Goal: Task Accomplishment & Management: Check status

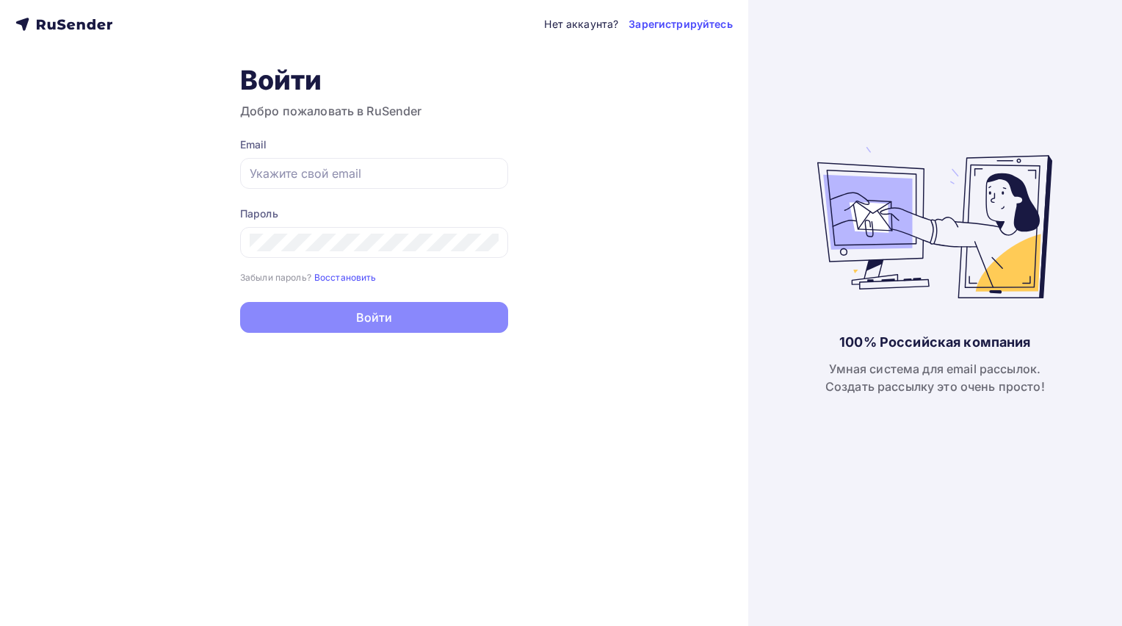
type input "[DOMAIN_NAME][EMAIL_ADDRESS][DOMAIN_NAME]"
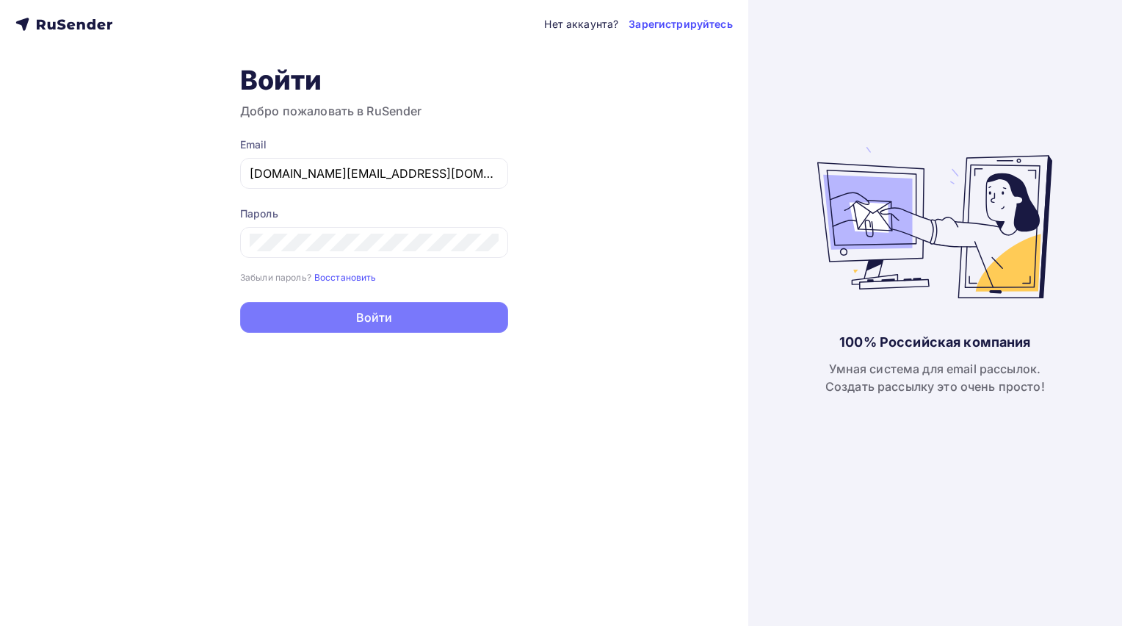
click at [405, 309] on button "Войти" at bounding box center [374, 317] width 268 height 31
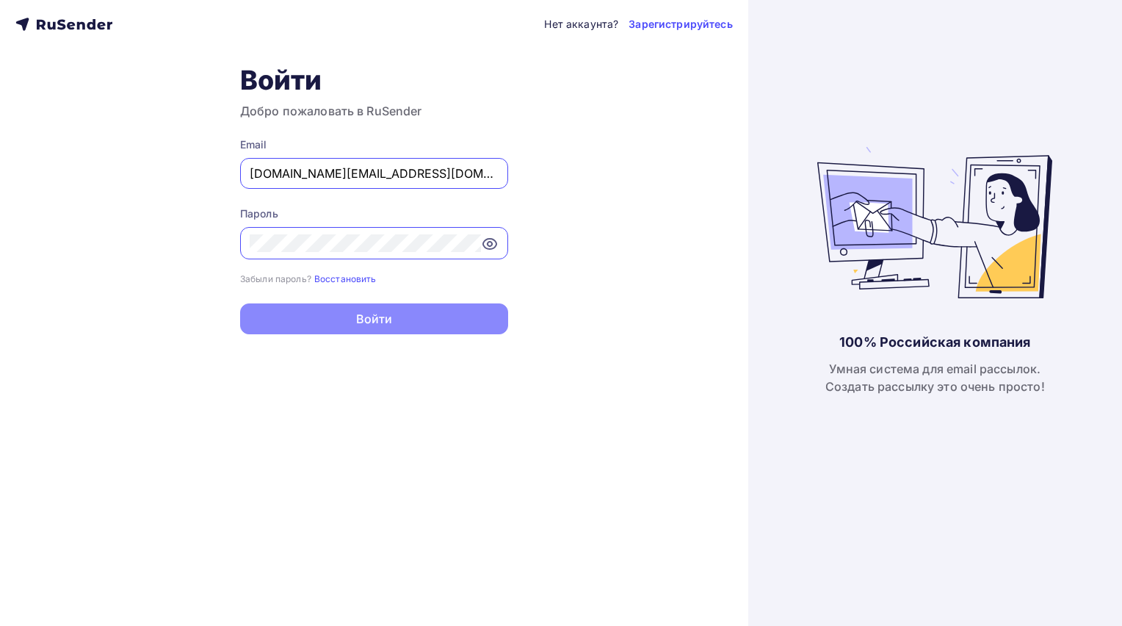
click at [979, 463] on div "100% Российская компания Умная система для email рассылок. Создать рассылку это…" at bounding box center [934, 313] width 235 height 626
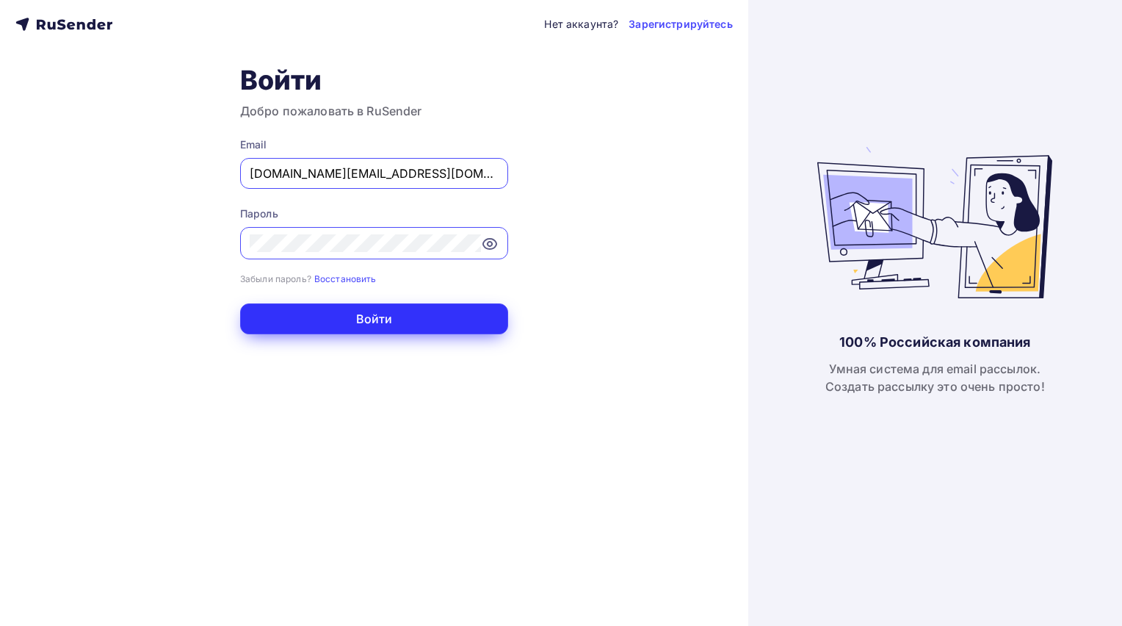
click at [369, 319] on button "Войти" at bounding box center [374, 318] width 268 height 31
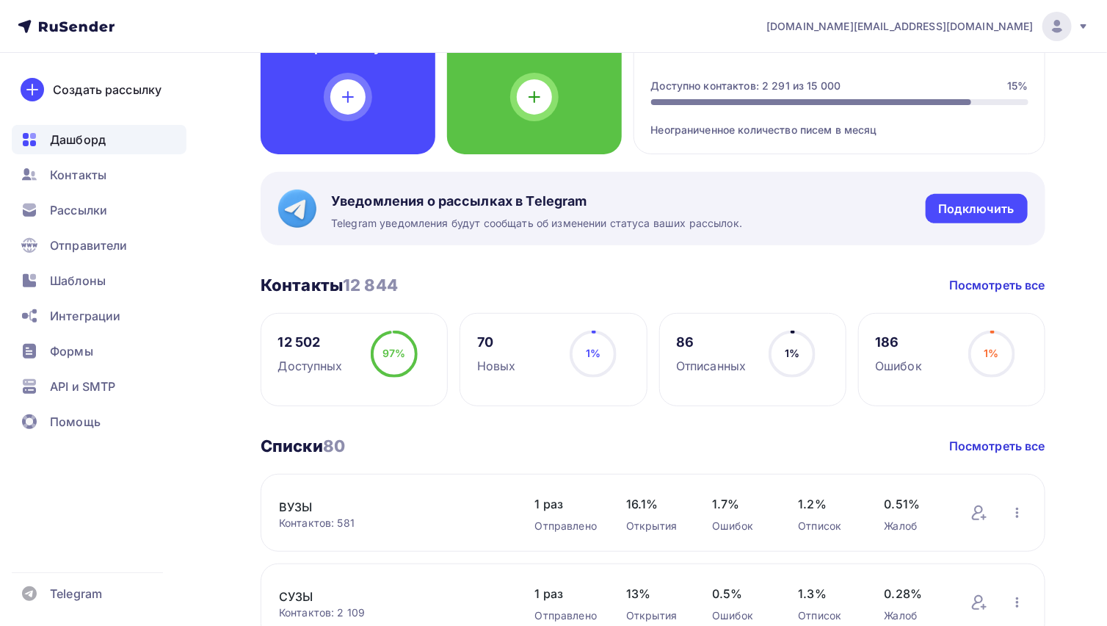
scroll to position [294, 0]
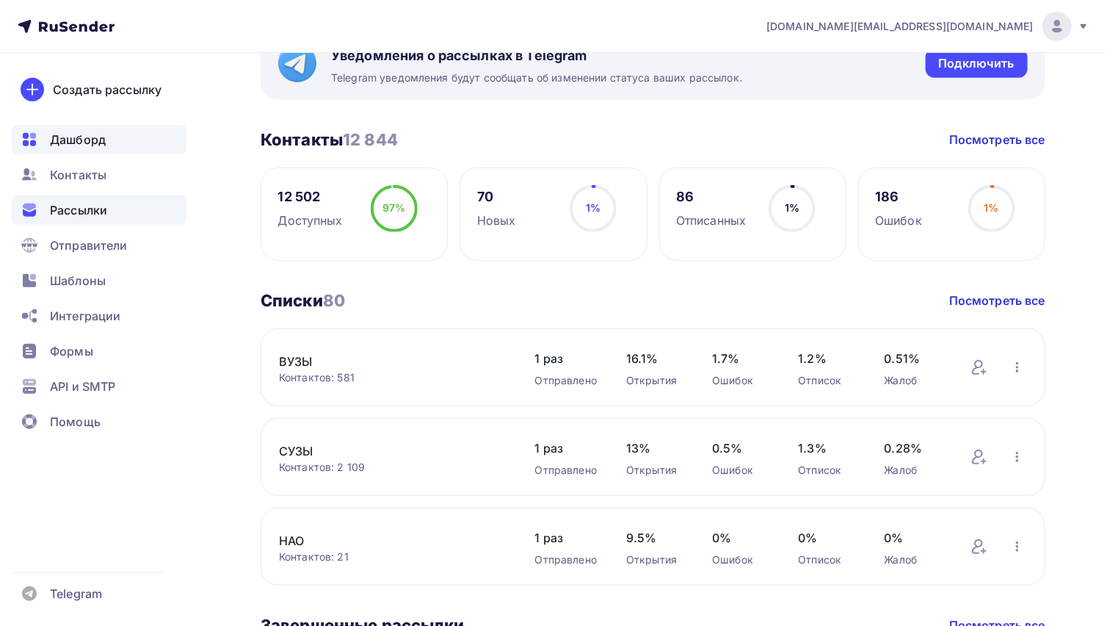
click at [90, 212] on span "Рассылки" at bounding box center [78, 210] width 57 height 18
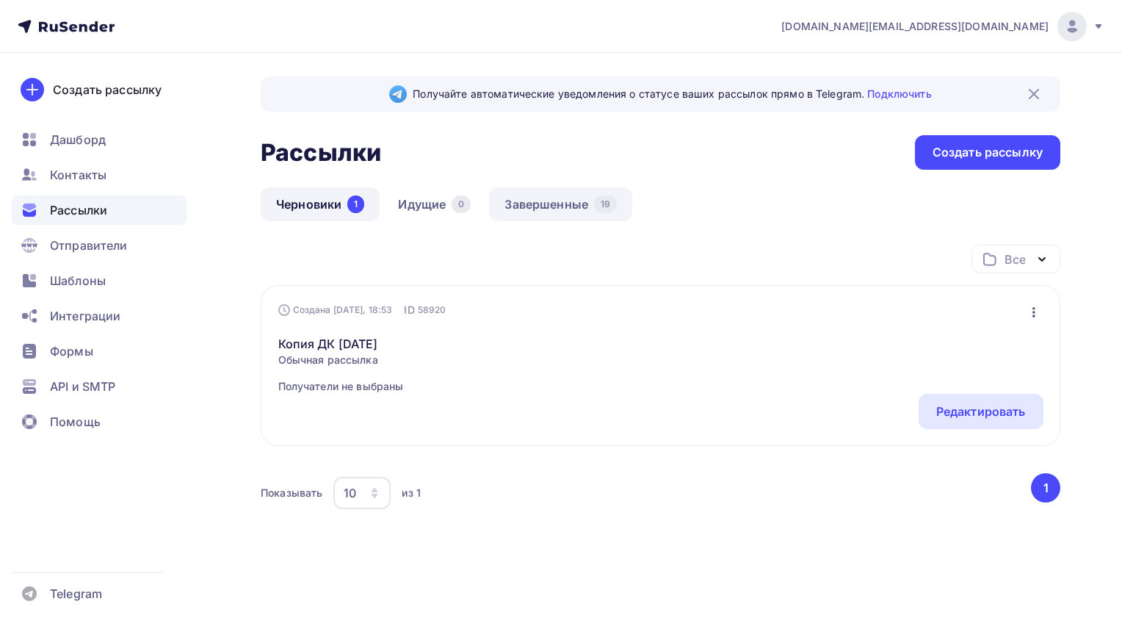
click at [513, 200] on link "Завершенные 19" at bounding box center [560, 204] width 143 height 34
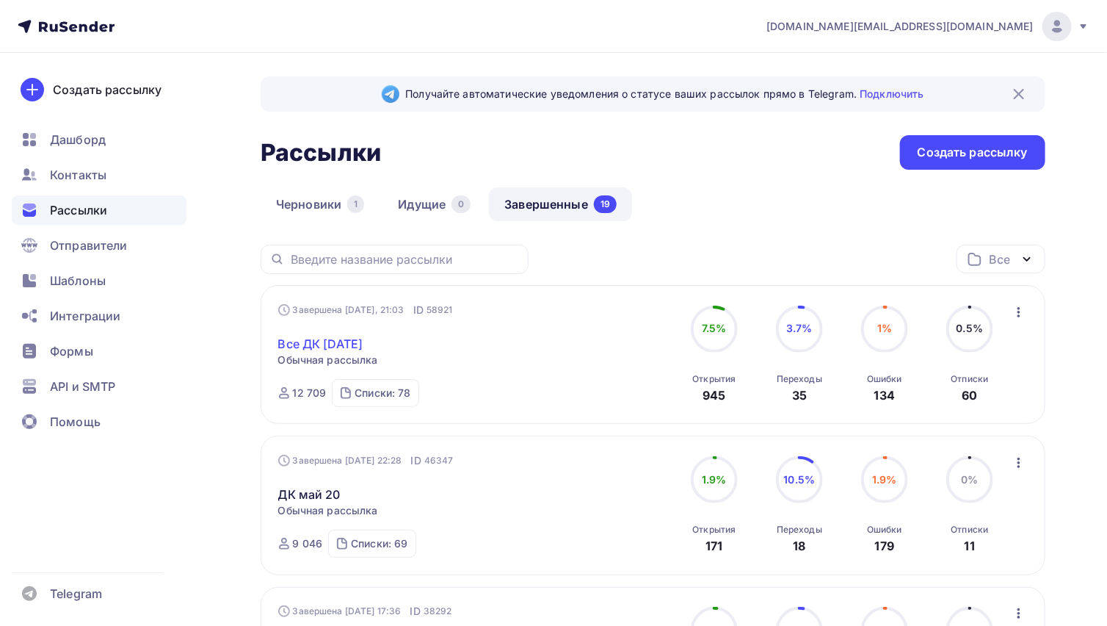
click at [321, 347] on link "Все ДК [DATE]" at bounding box center [320, 344] width 85 height 18
